Goal: Information Seeking & Learning: Find specific fact

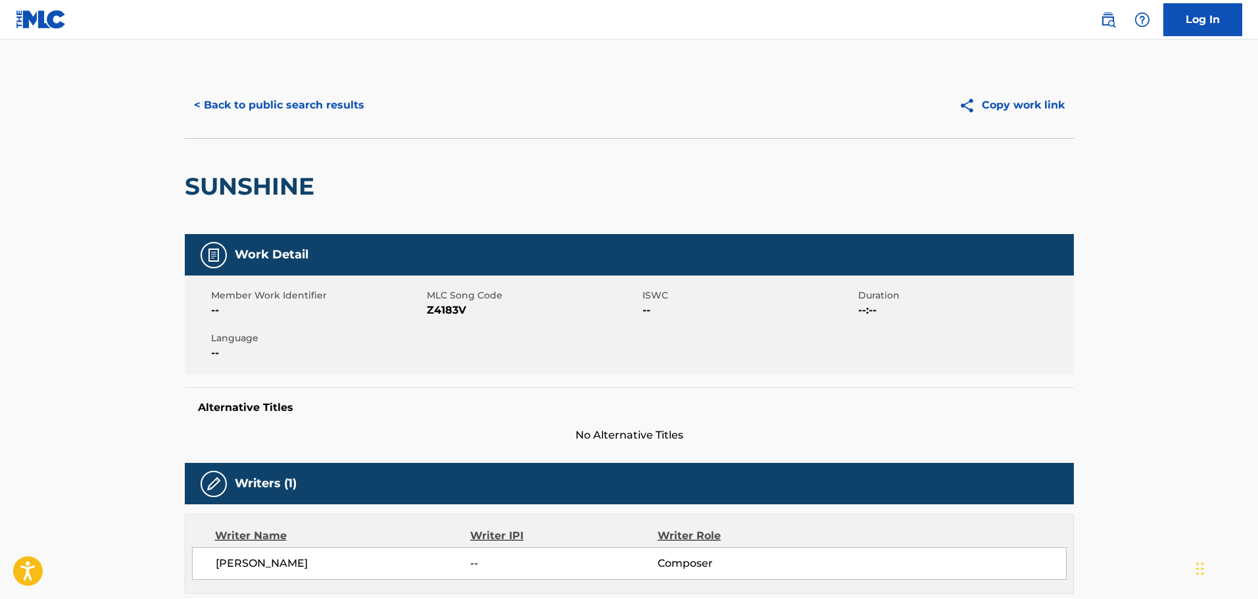
click at [302, 108] on button "< Back to public search results" at bounding box center [279, 105] width 189 height 33
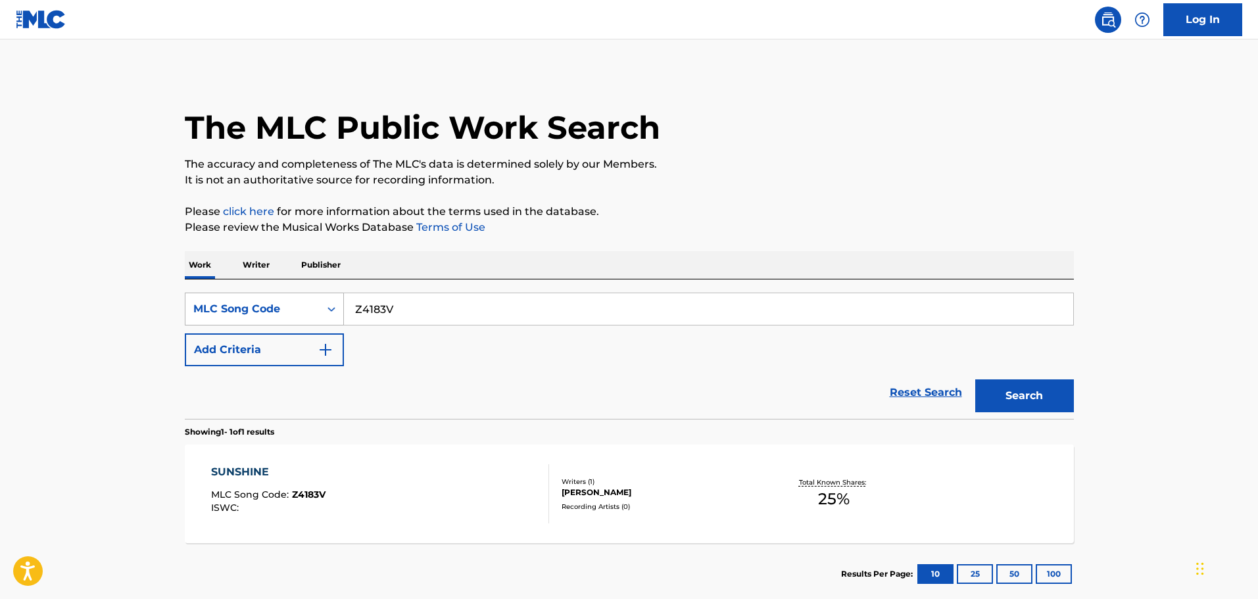
click at [266, 311] on div "MLC Song Code" at bounding box center [252, 309] width 118 height 16
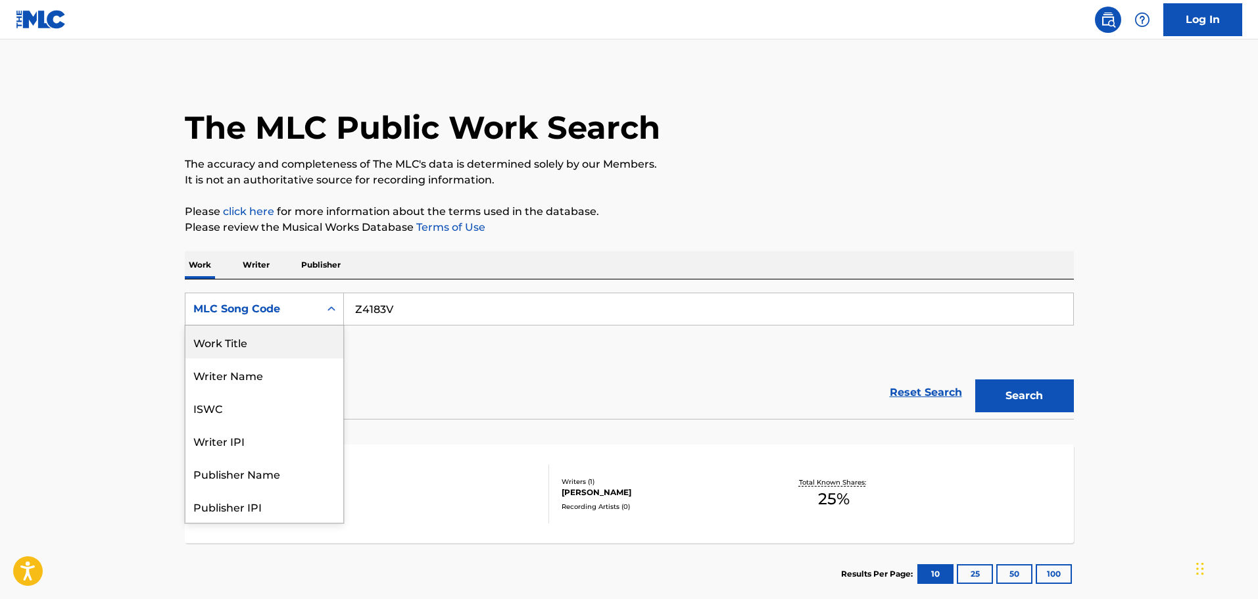
click at [268, 346] on div "Work Title" at bounding box center [264, 342] width 158 height 33
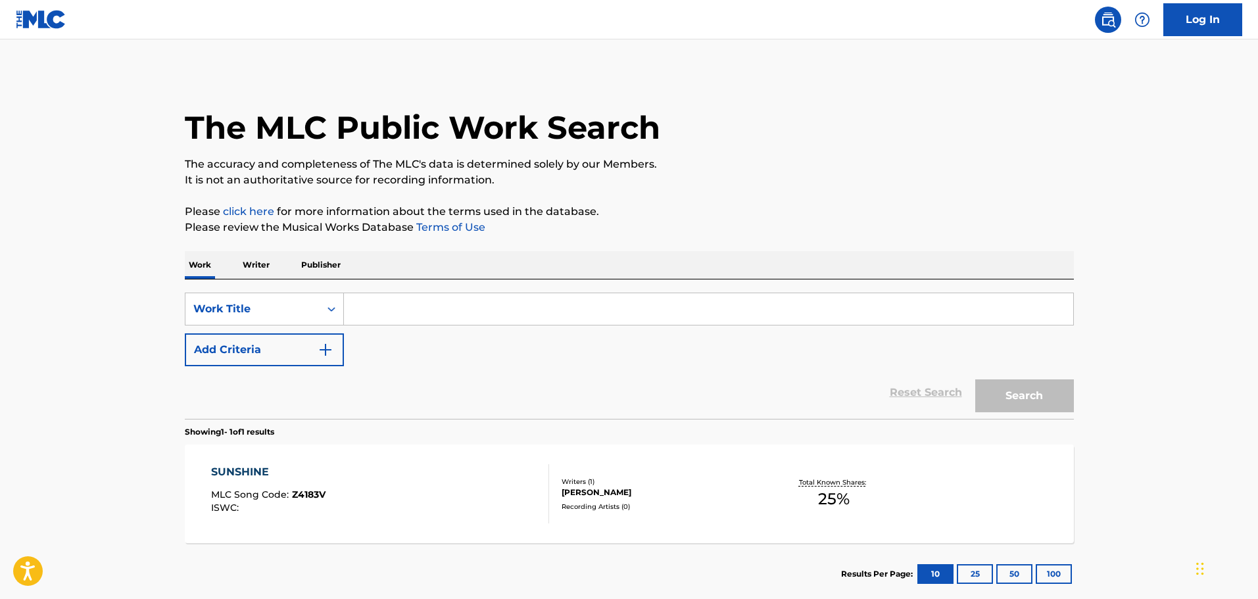
click at [393, 319] on input "Search Form" at bounding box center [709, 309] width 730 height 32
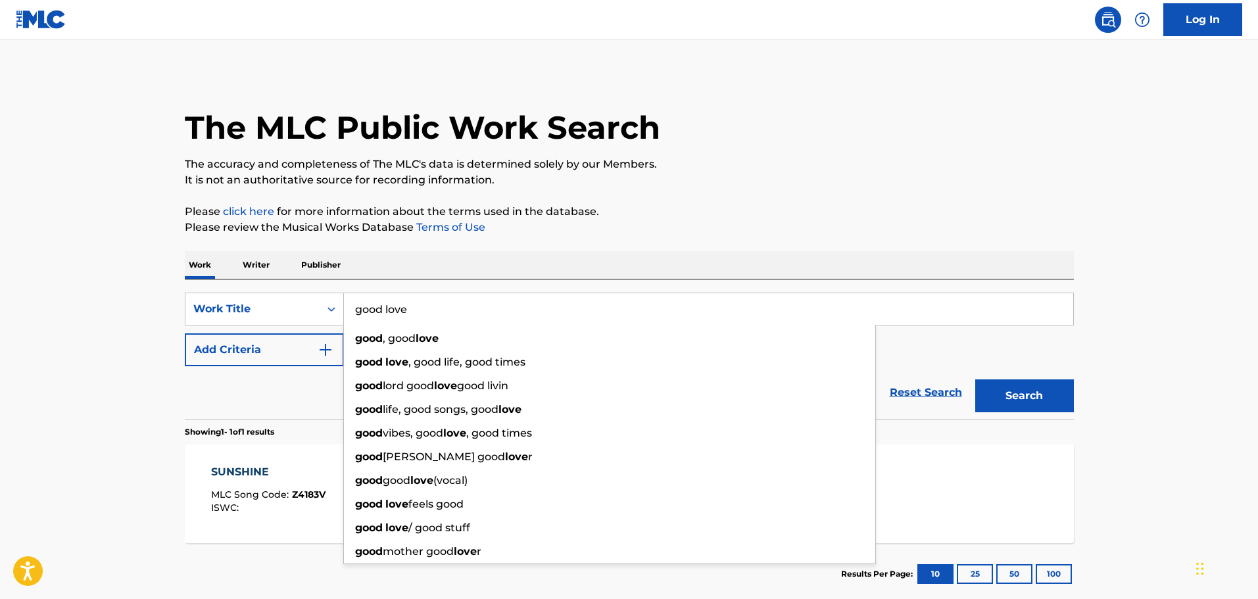
type input "good love"
click at [236, 353] on button "Add Criteria" at bounding box center [264, 350] width 159 height 33
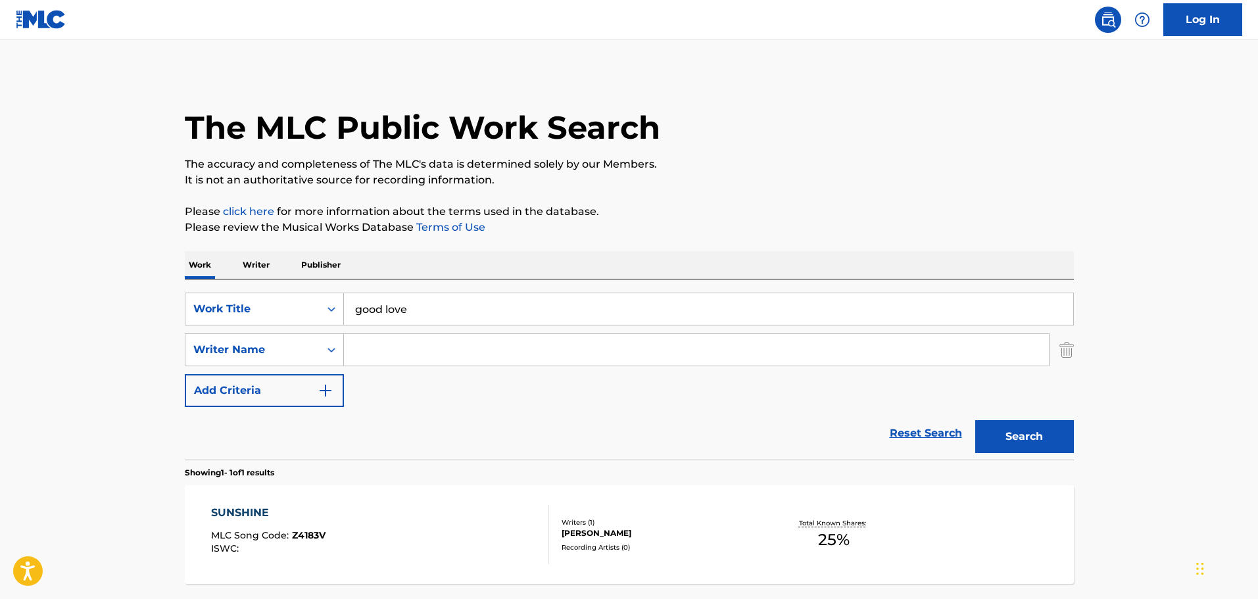
click at [390, 342] on input "Search Form" at bounding box center [696, 350] width 705 height 32
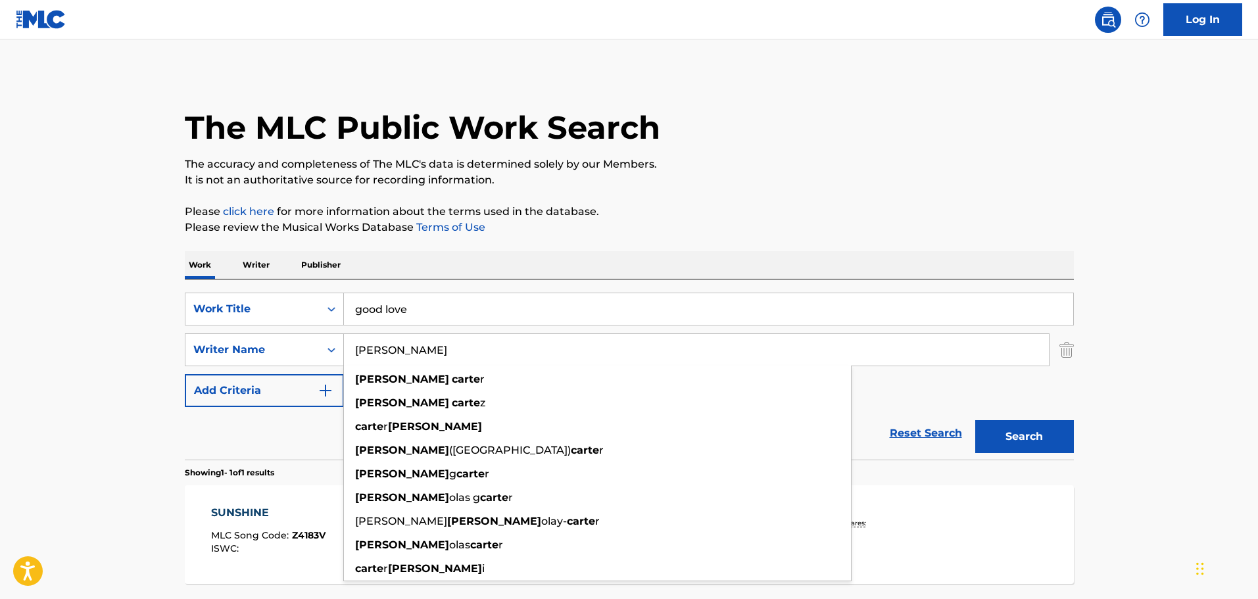
type input "[PERSON_NAME]"
click at [976, 420] on button "Search" at bounding box center [1025, 436] width 99 height 33
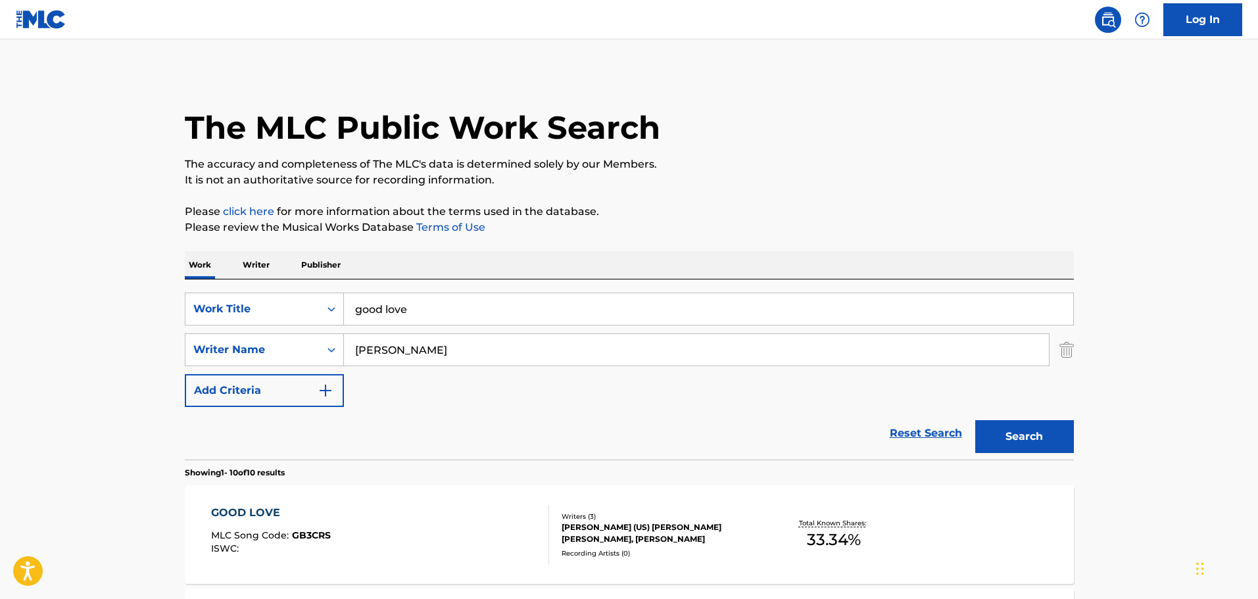
click at [428, 562] on div "GOOD LOVE MLC Song Code : GB3CRS ISWC :" at bounding box center [380, 534] width 338 height 59
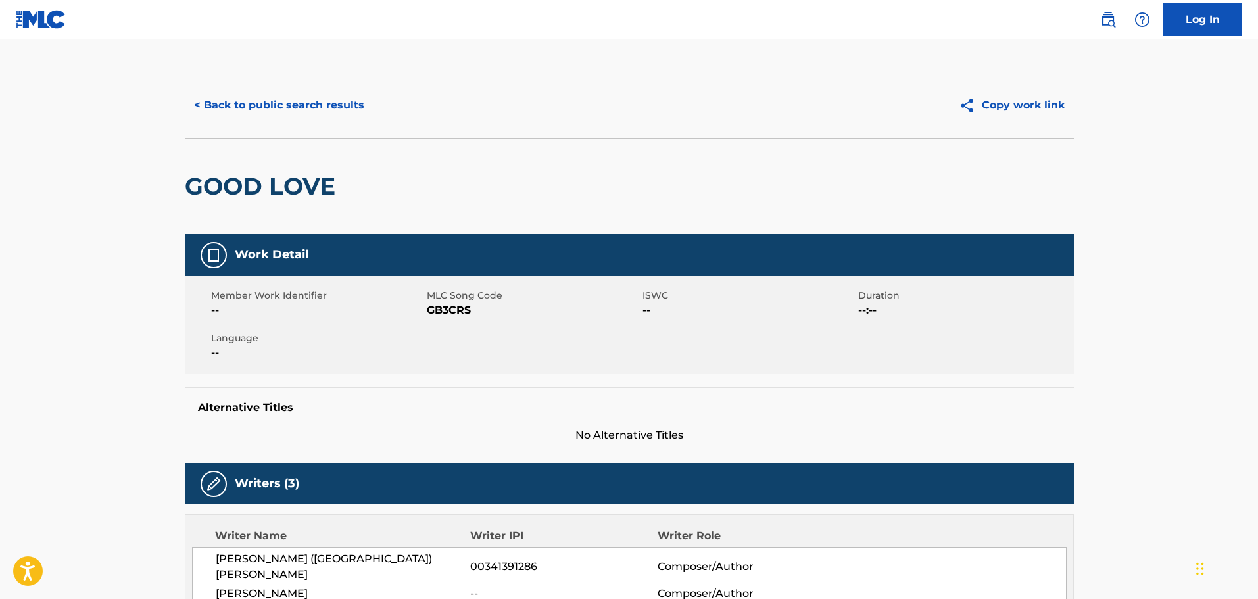
click at [236, 114] on button "< Back to public search results" at bounding box center [279, 105] width 189 height 33
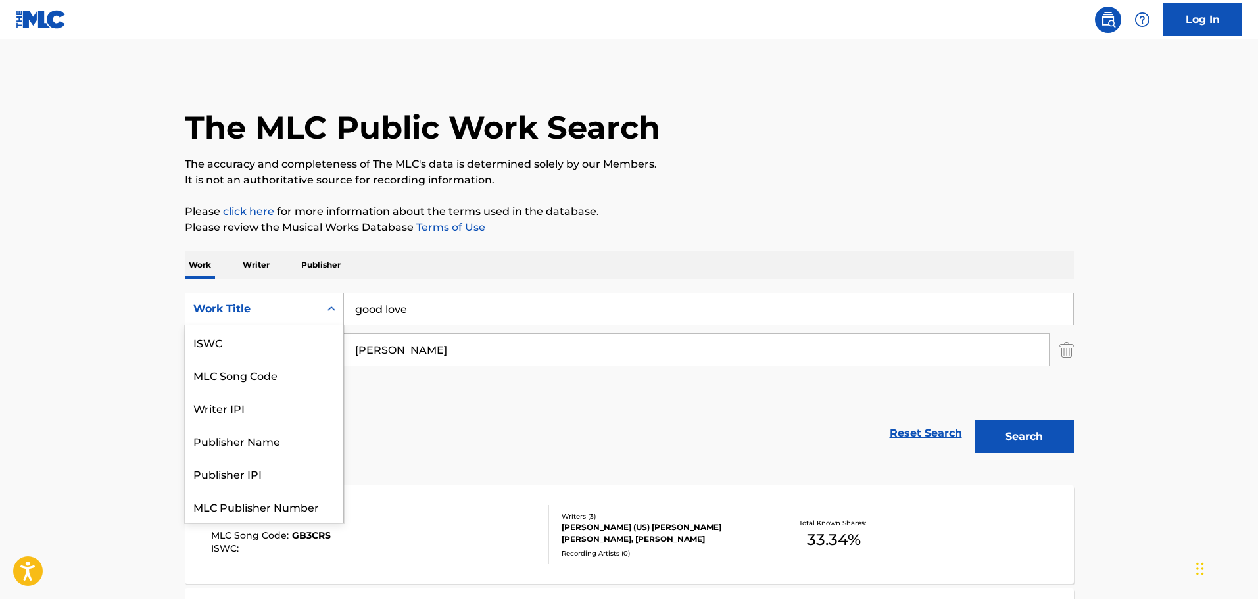
click at [268, 309] on div "Work Title" at bounding box center [252, 309] width 118 height 16
click at [290, 332] on div "MLC Song Code" at bounding box center [264, 342] width 158 height 33
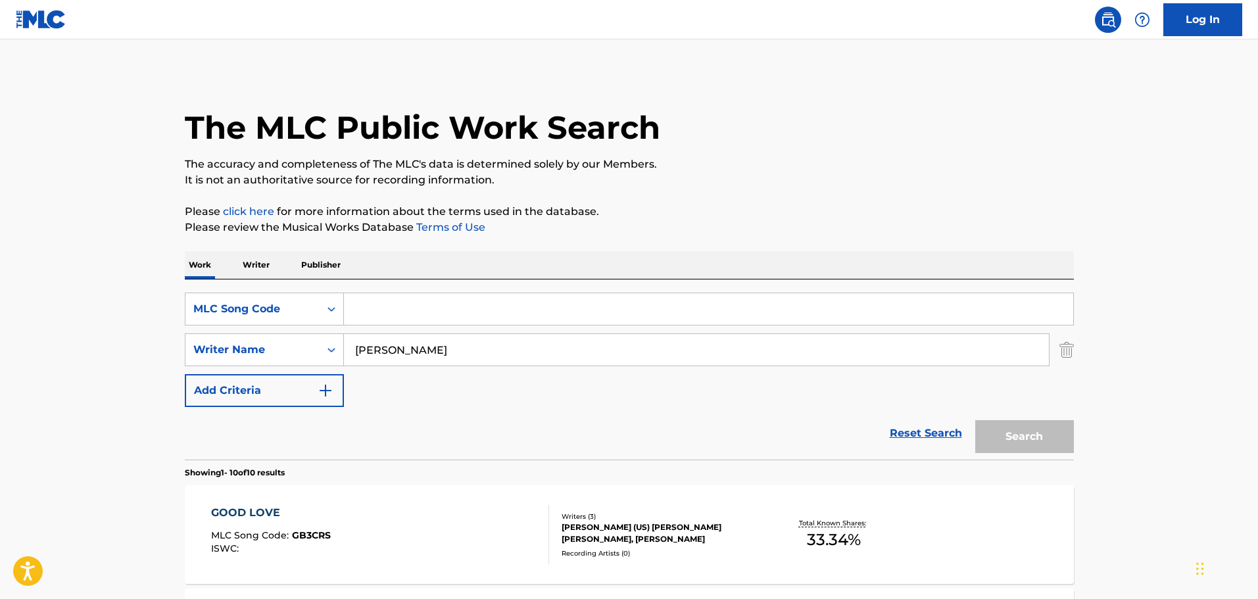
click at [362, 314] on input "Search Form" at bounding box center [709, 309] width 730 height 32
paste input "W2422F"
type input "W2422F"
click at [1068, 350] on img "Search Form" at bounding box center [1067, 350] width 14 height 33
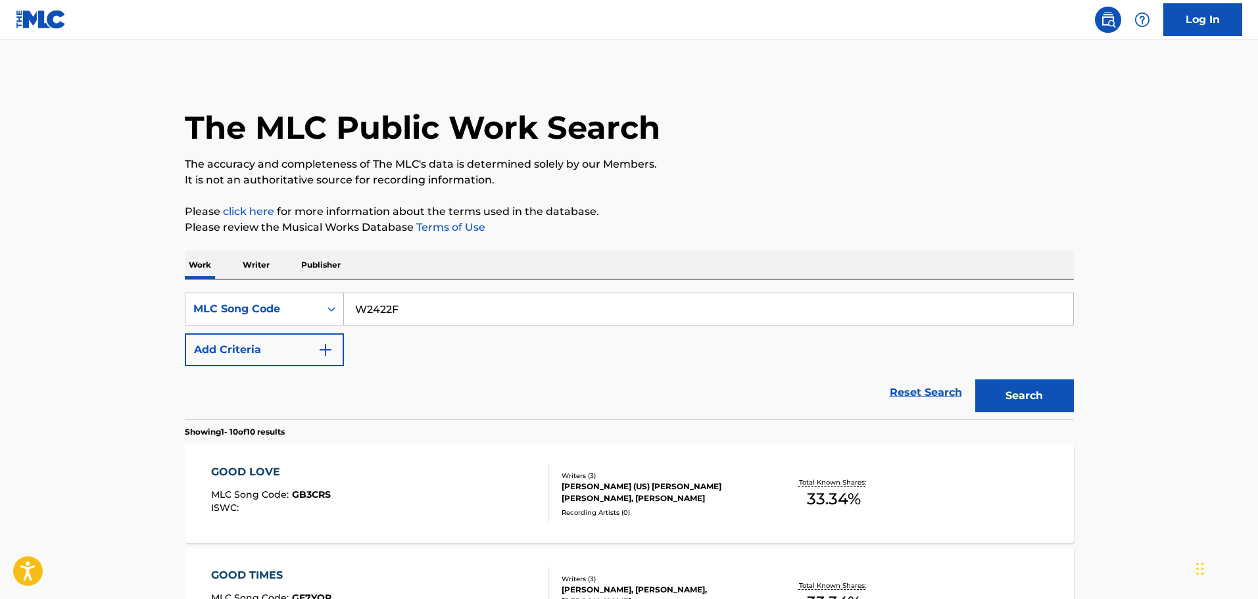
click at [1041, 385] on button "Search" at bounding box center [1025, 396] width 99 height 33
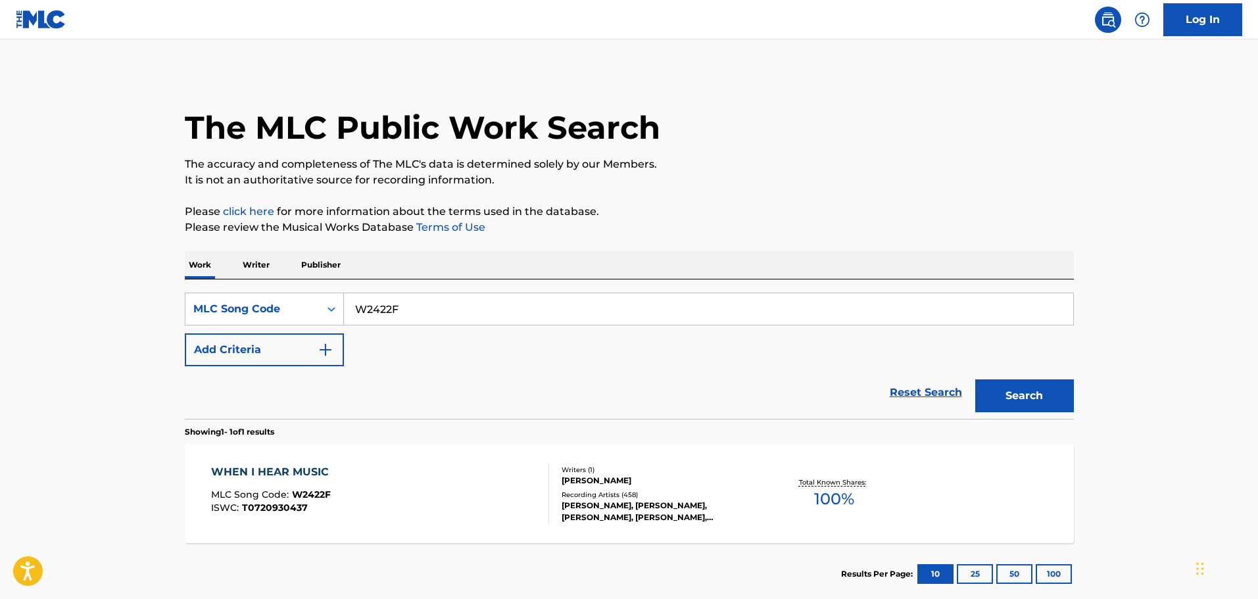
click at [458, 435] on section "Showing 1 - 1 of 1 results" at bounding box center [629, 428] width 889 height 19
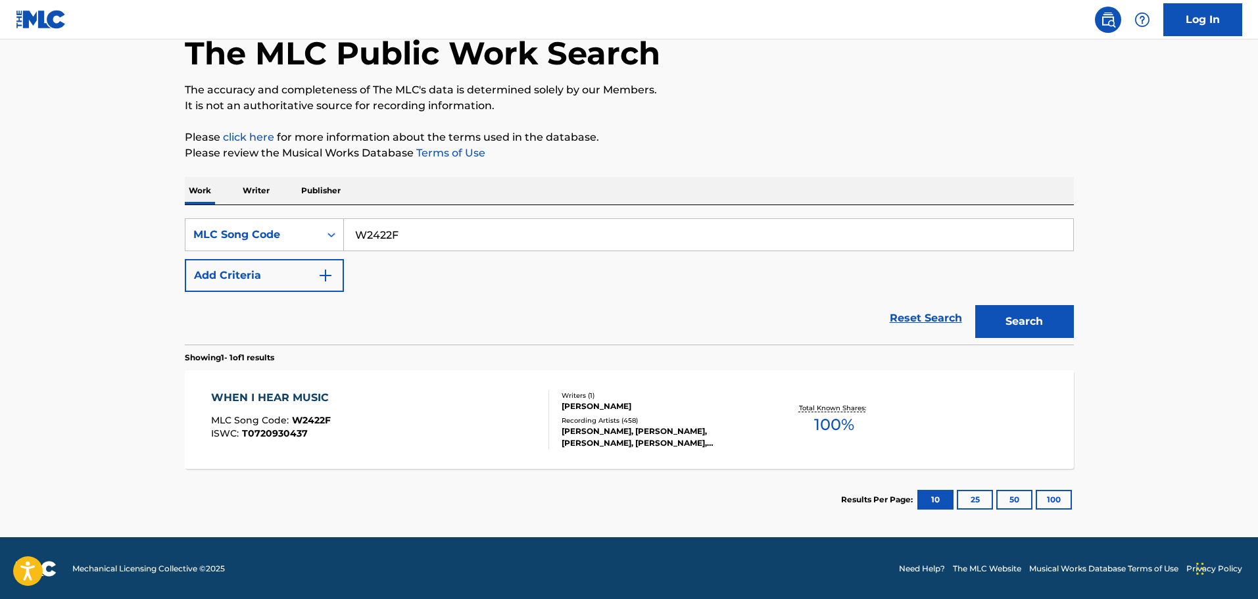
scroll to position [76, 0]
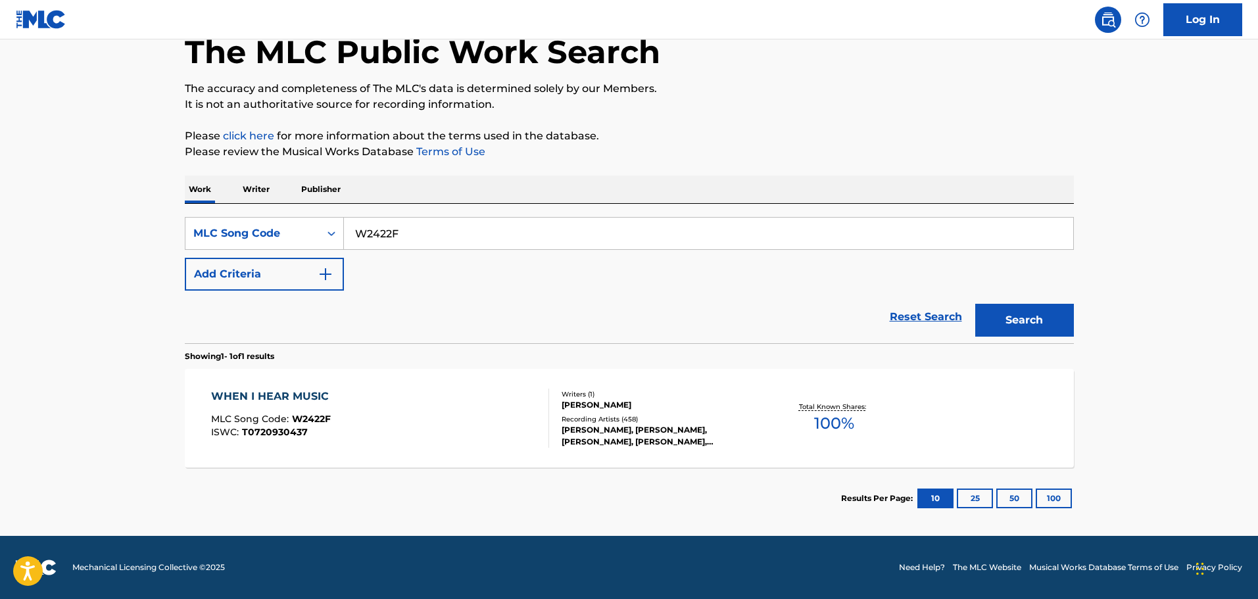
click at [435, 380] on div "WHEN I HEAR MUSIC MLC Song Code : W2422F ISWC : T0720930437 Writers ( 1 ) [PERS…" at bounding box center [629, 418] width 889 height 99
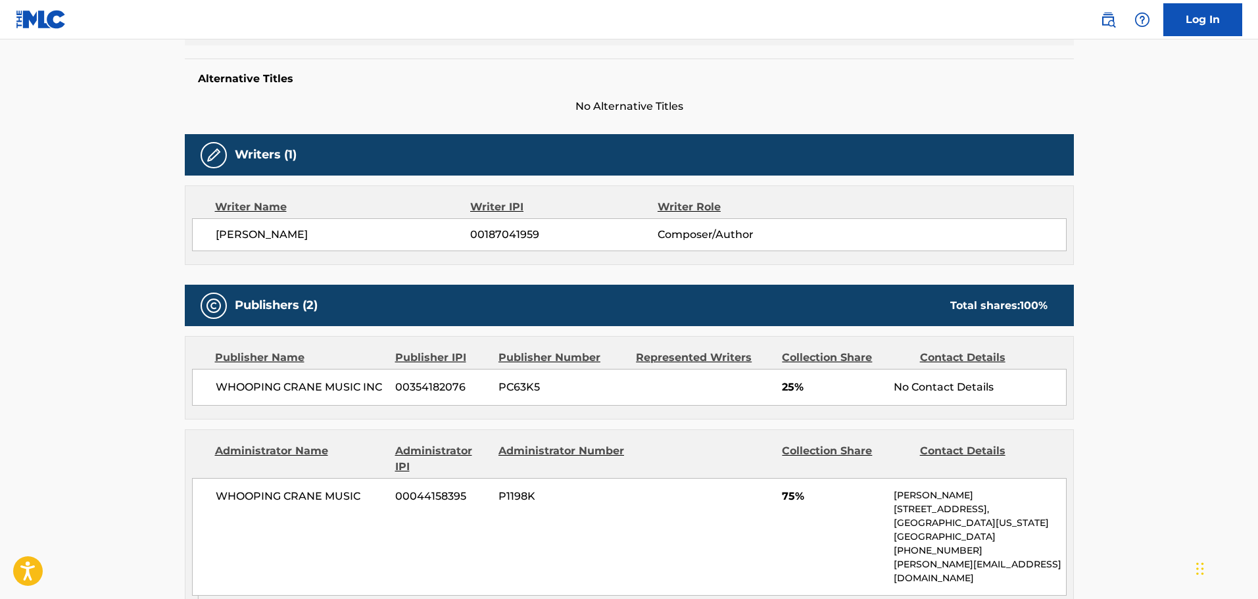
scroll to position [263, 0]
